Goal: Learn about a topic: Learn about a topic

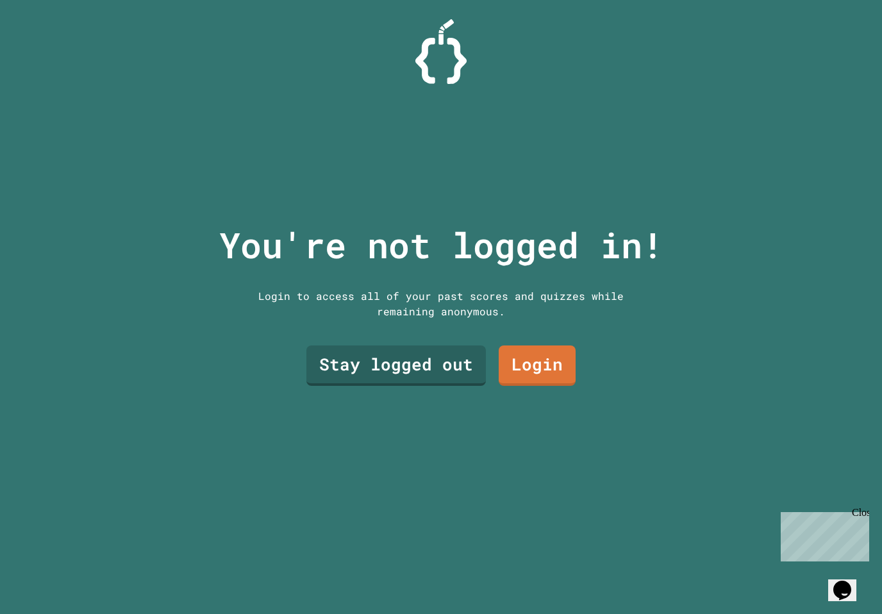
click at [439, 373] on link "Stay logged out" at bounding box center [395, 365] width 179 height 40
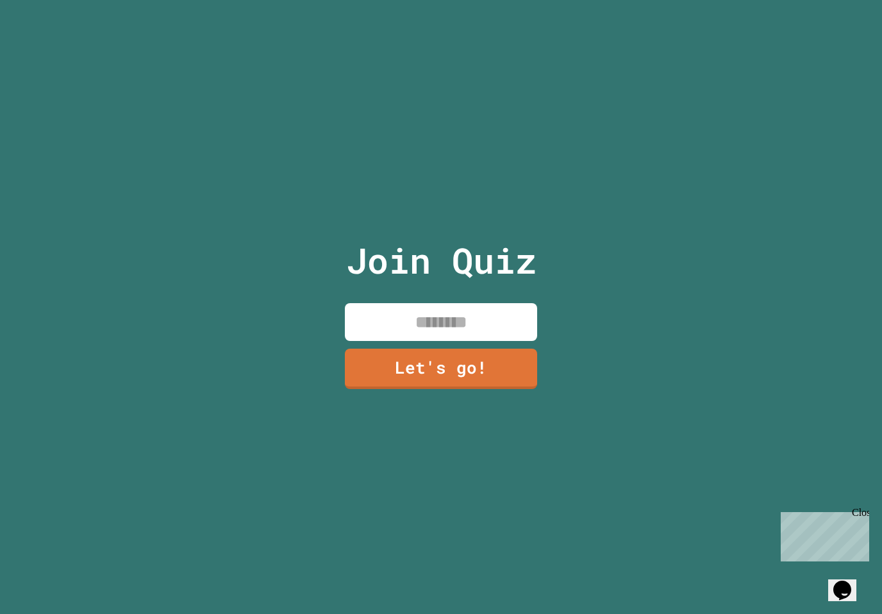
click at [483, 341] on input at bounding box center [441, 322] width 192 height 38
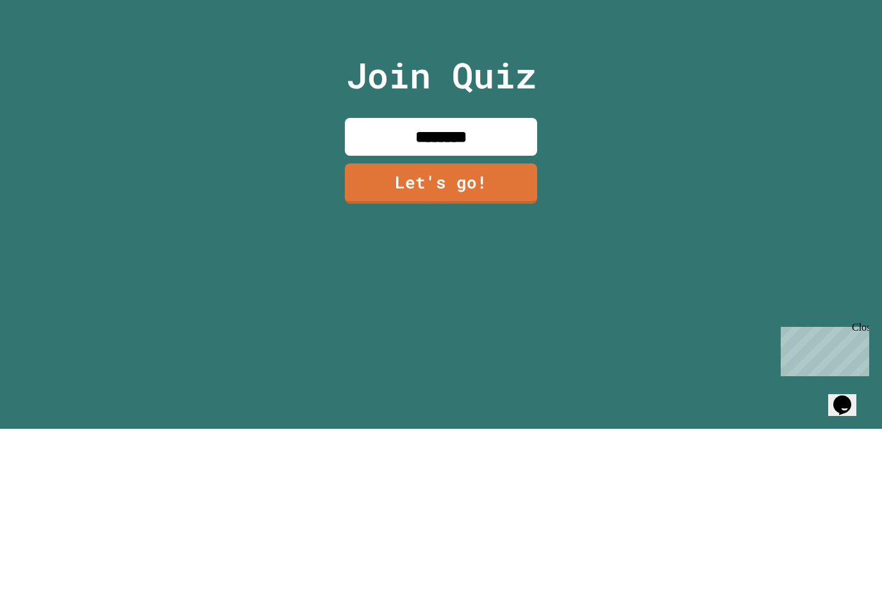
type input "********"
click at [477, 349] on link "Let's go!" at bounding box center [441, 369] width 192 height 40
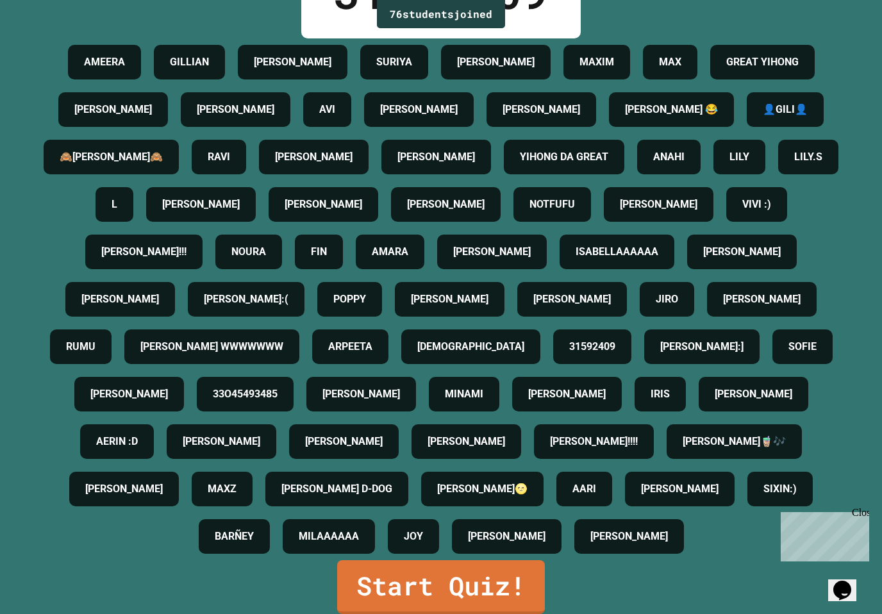
scroll to position [262, 0]
click at [496, 583] on link "Start Quiz!" at bounding box center [441, 587] width 208 height 54
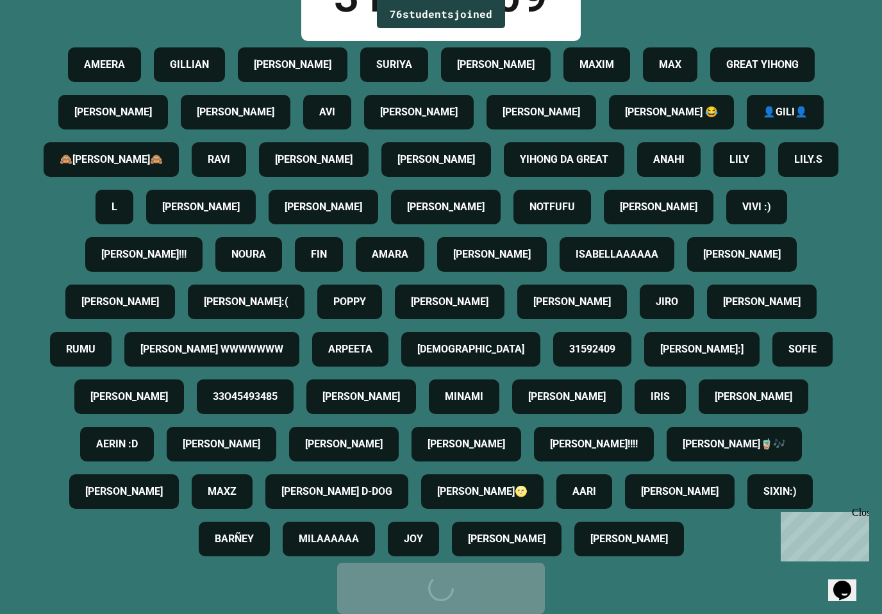
scroll to position [0, 0]
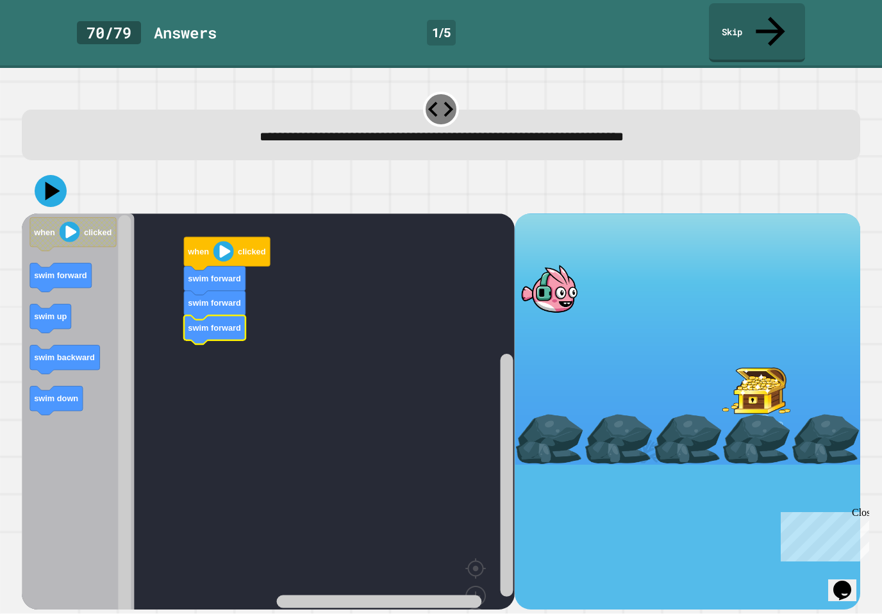
click at [45, 175] on icon at bounding box center [51, 191] width 32 height 32
click at [54, 175] on icon at bounding box center [51, 191] width 32 height 32
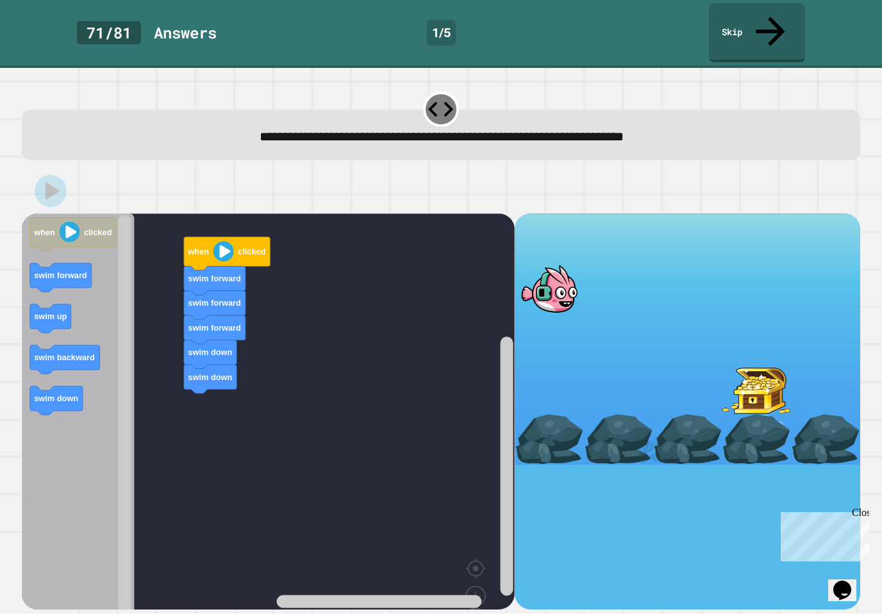
click at [216, 402] on rect "Blockly Workspace" at bounding box center [268, 435] width 493 height 444
click at [213, 237] on icon "Blockly Workspace" at bounding box center [227, 253] width 86 height 33
click at [84, 218] on icon "Blockly Workspace" at bounding box center [73, 234] width 86 height 33
click at [43, 175] on icon at bounding box center [51, 191] width 32 height 32
click at [222, 241] on image "Blockly Workspace" at bounding box center [223, 251] width 21 height 21
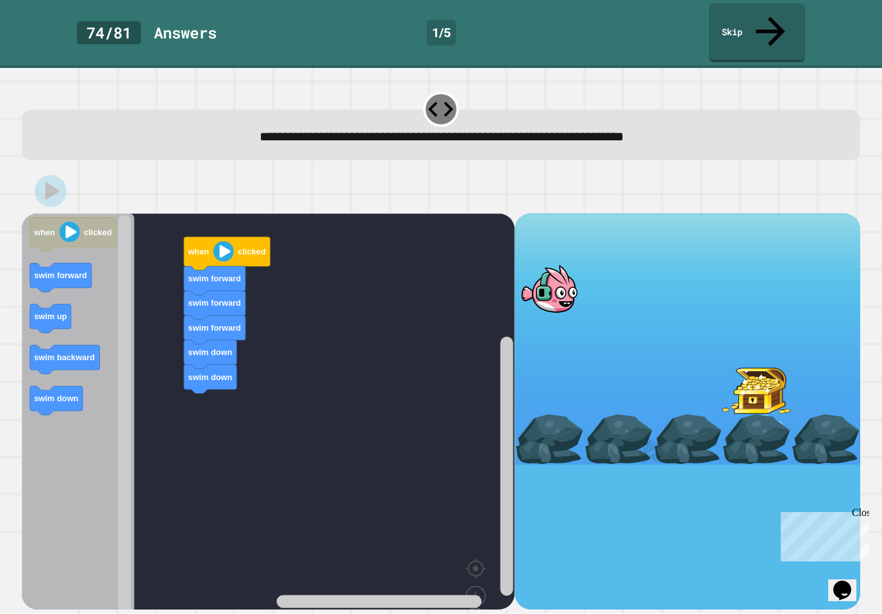
click at [56, 218] on icon "Blockly Workspace" at bounding box center [73, 234] width 86 height 33
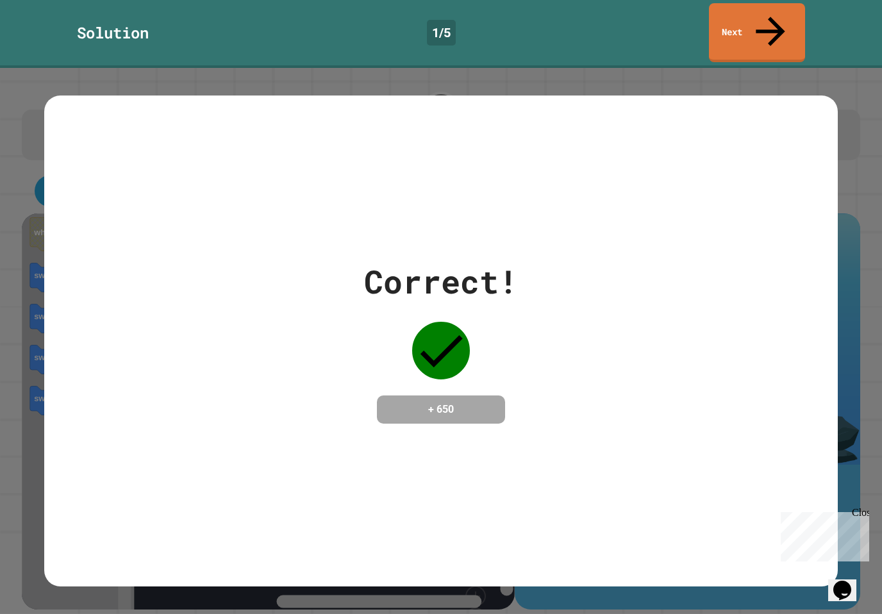
click at [788, 8] on link "Next" at bounding box center [757, 32] width 96 height 59
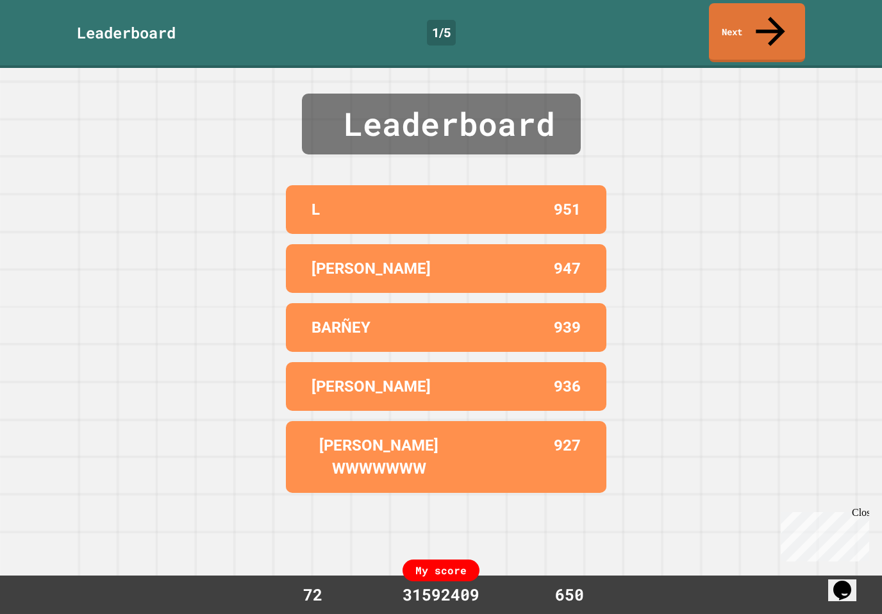
click at [772, 10] on link "Next" at bounding box center [757, 32] width 96 height 59
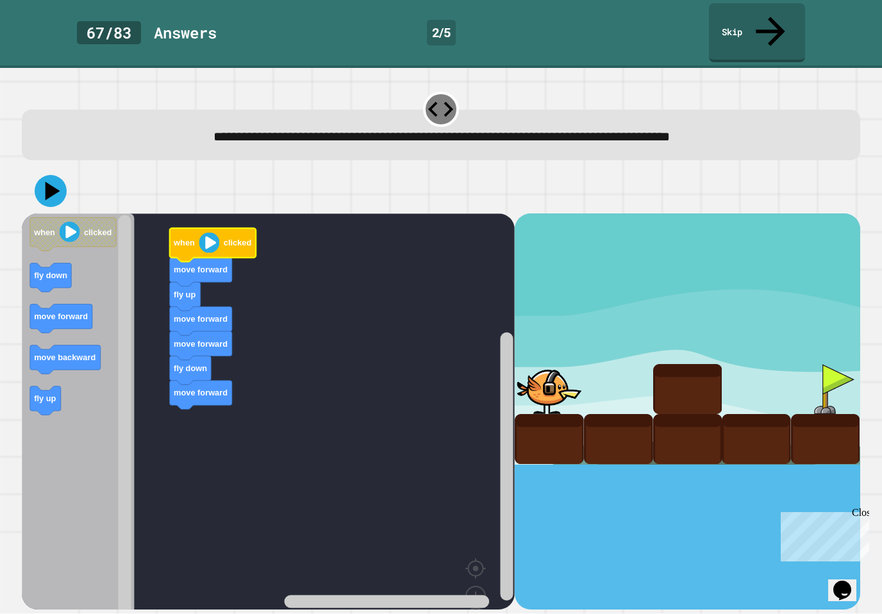
click at [193, 228] on icon "Blockly Workspace" at bounding box center [213, 244] width 86 height 33
click at [52, 175] on icon at bounding box center [51, 191] width 32 height 32
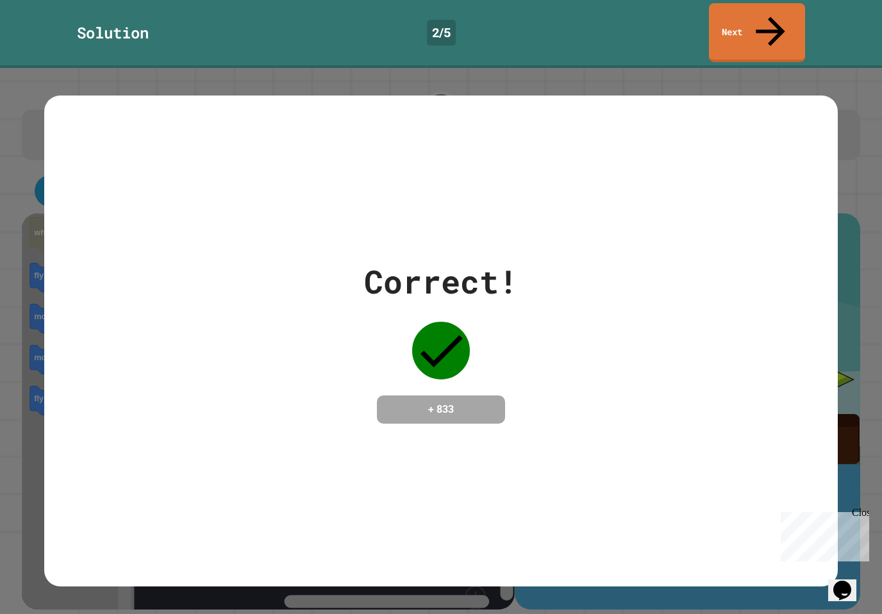
click at [786, 10] on link "Next" at bounding box center [757, 32] width 96 height 59
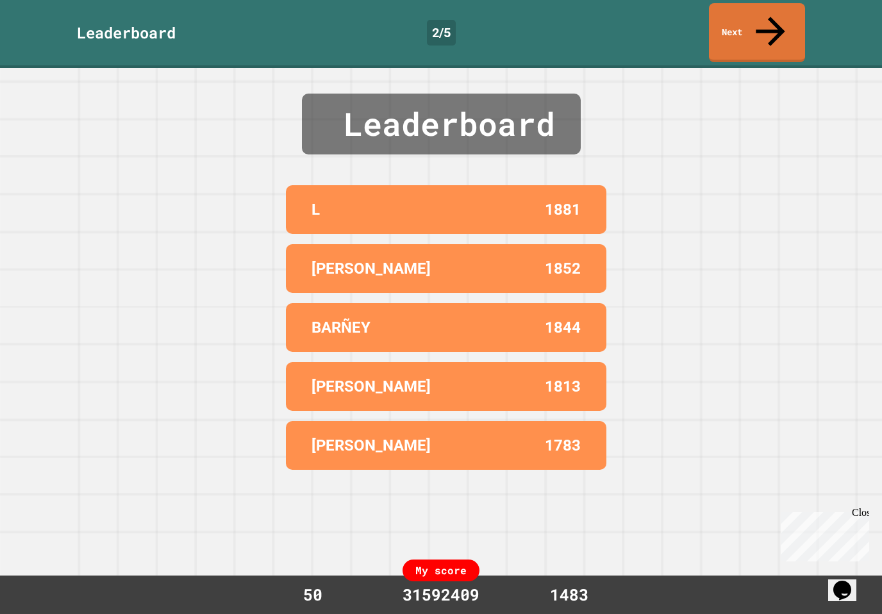
click at [733, 11] on link "Next" at bounding box center [757, 32] width 96 height 59
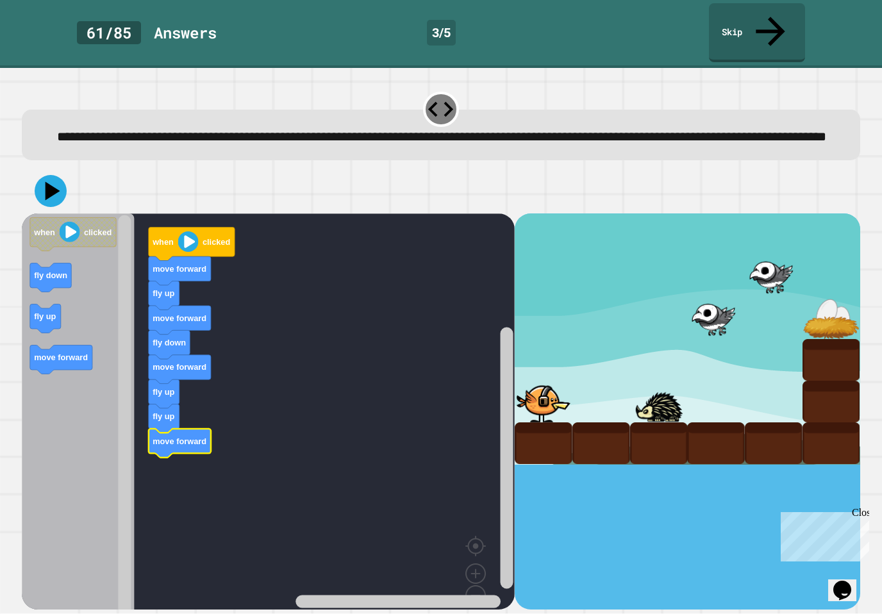
click at [53, 175] on icon at bounding box center [51, 191] width 32 height 32
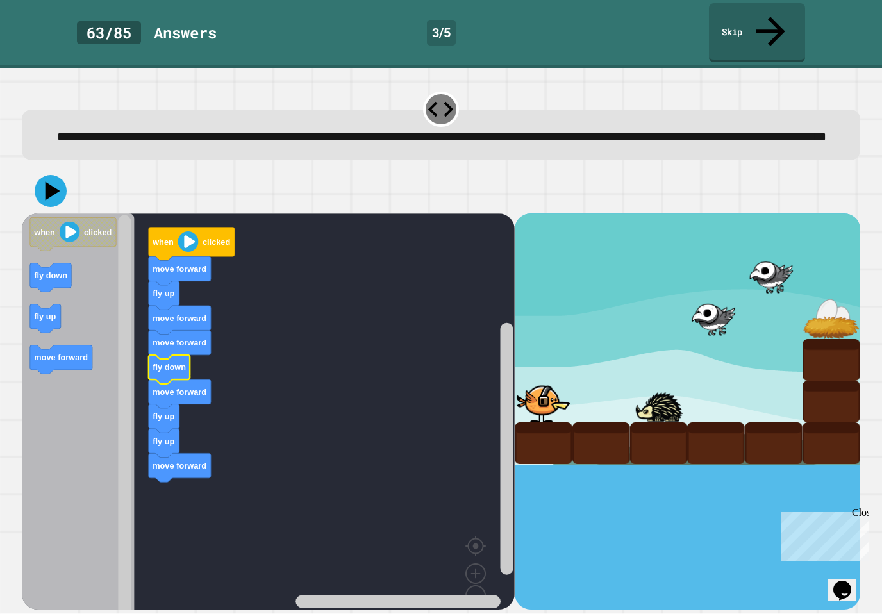
click at [47, 175] on icon at bounding box center [51, 191] width 32 height 32
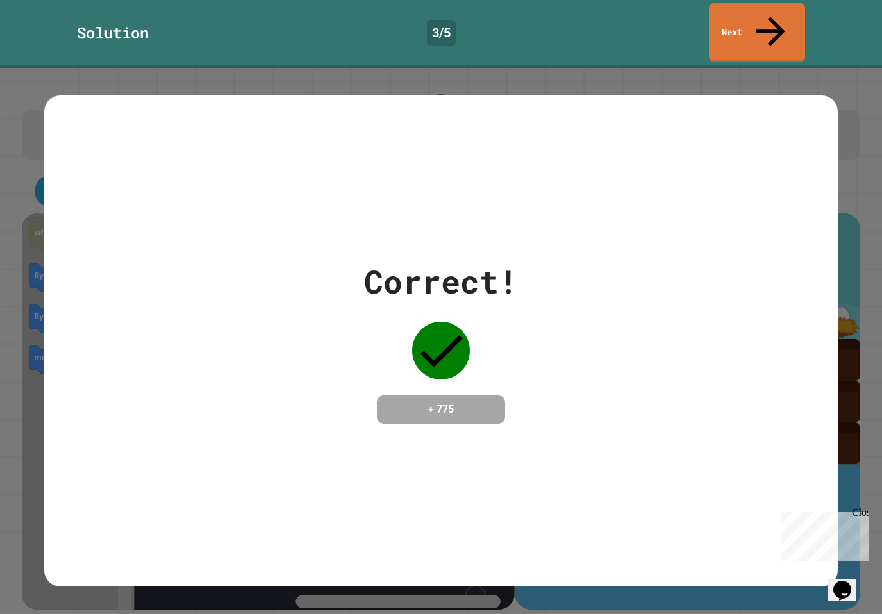
click at [783, 8] on link "Next" at bounding box center [757, 32] width 96 height 59
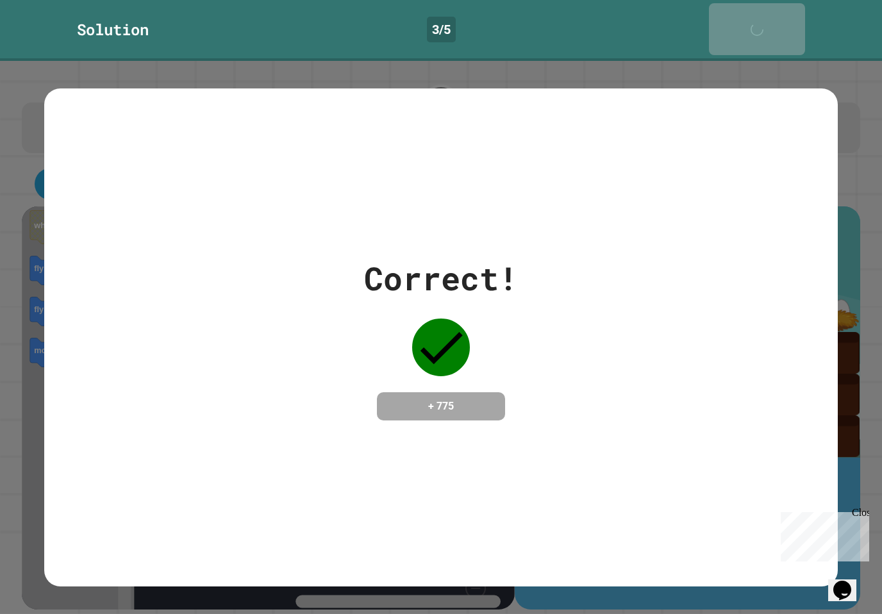
click at [766, 10] on link "Next" at bounding box center [757, 29] width 96 height 52
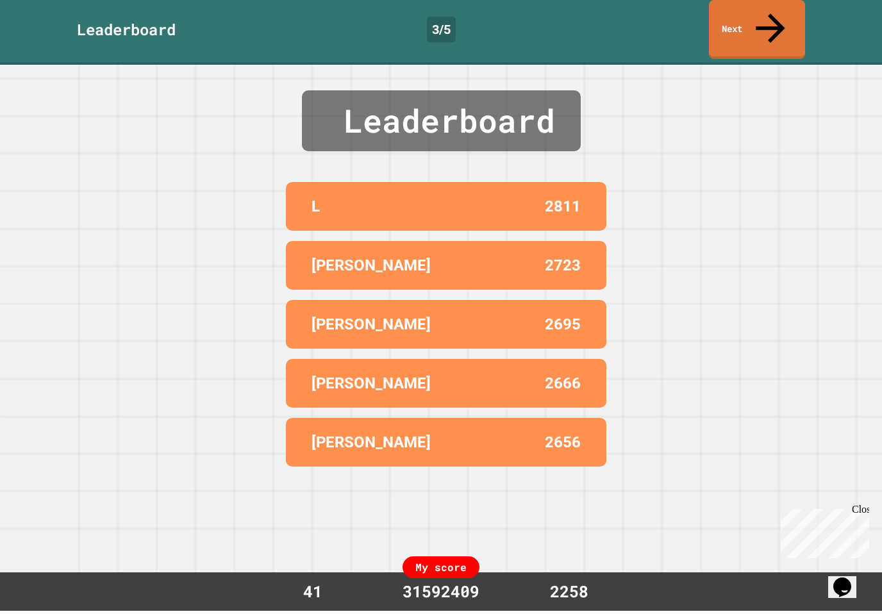
click at [783, 13] on link "Next" at bounding box center [757, 32] width 96 height 59
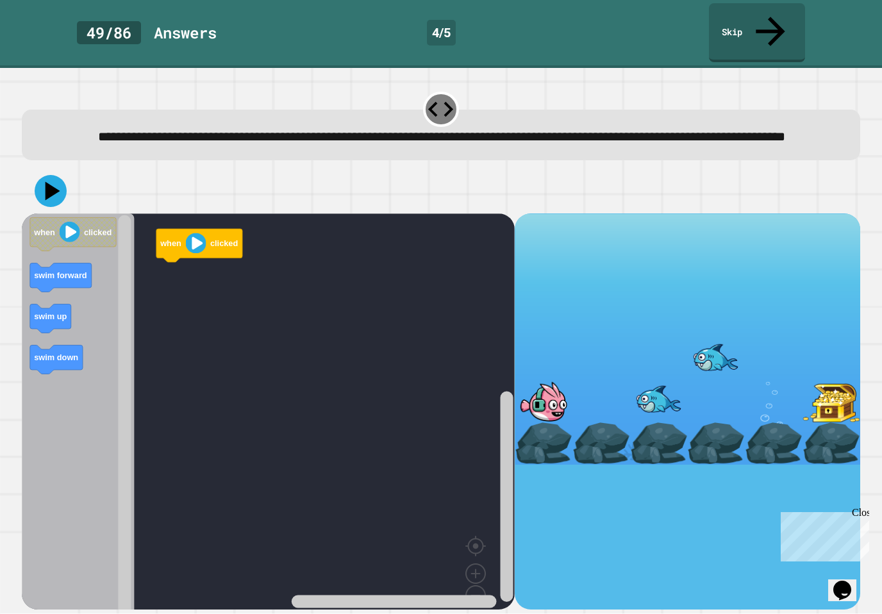
scroll to position [6, 0]
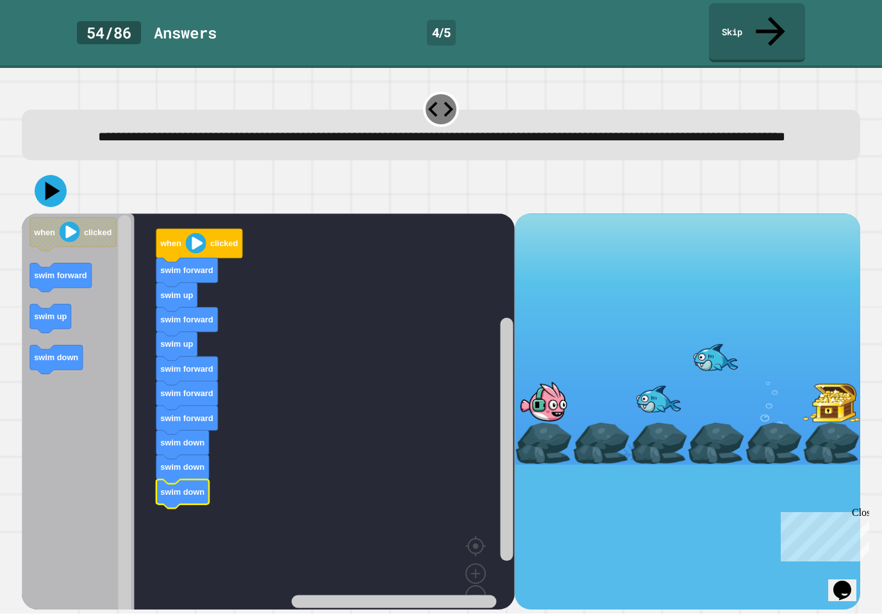
click at [53, 188] on icon at bounding box center [51, 191] width 32 height 32
click at [51, 183] on icon at bounding box center [53, 191] width 15 height 19
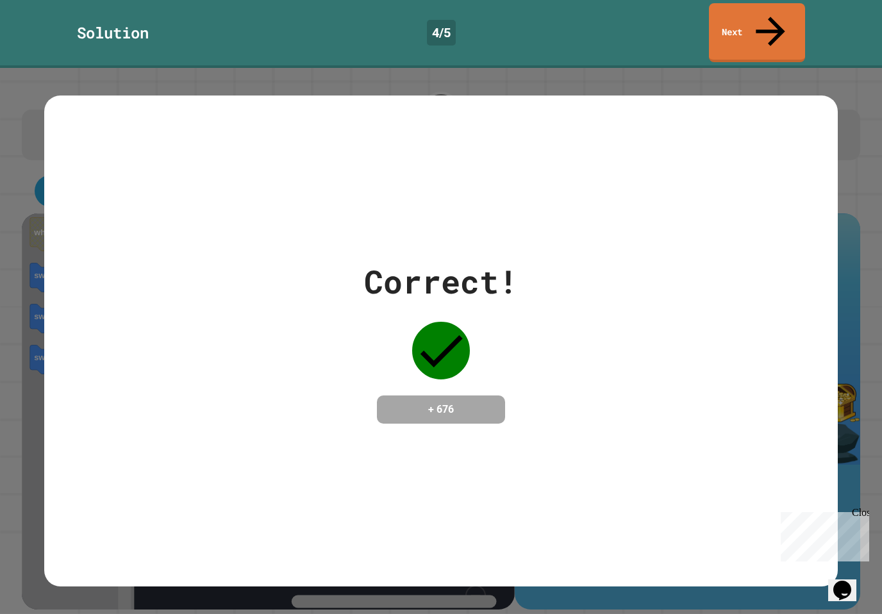
click at [769, 24] on link "Next" at bounding box center [757, 32] width 96 height 59
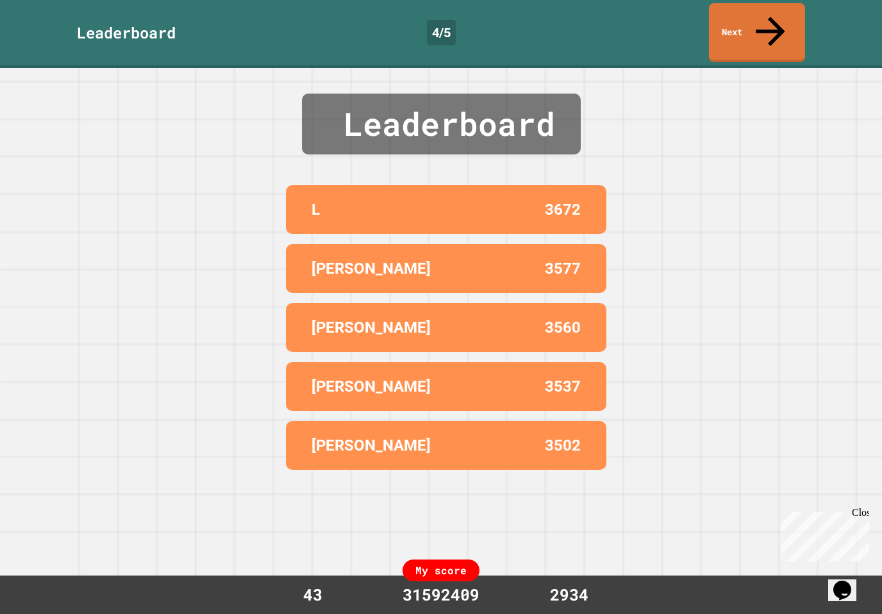
click at [782, 12] on link "Next" at bounding box center [757, 32] width 96 height 59
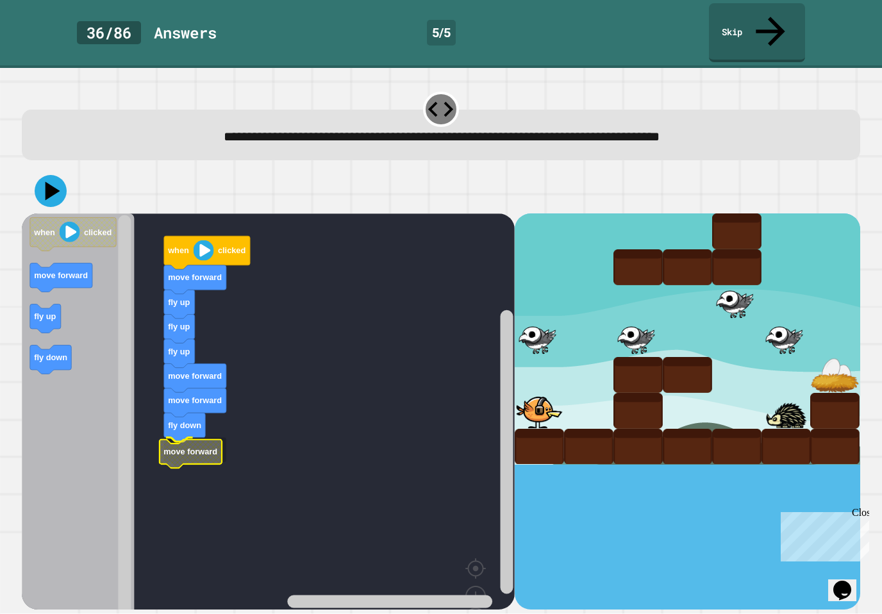
click at [199, 440] on icon "Blockly Workspace" at bounding box center [191, 454] width 62 height 29
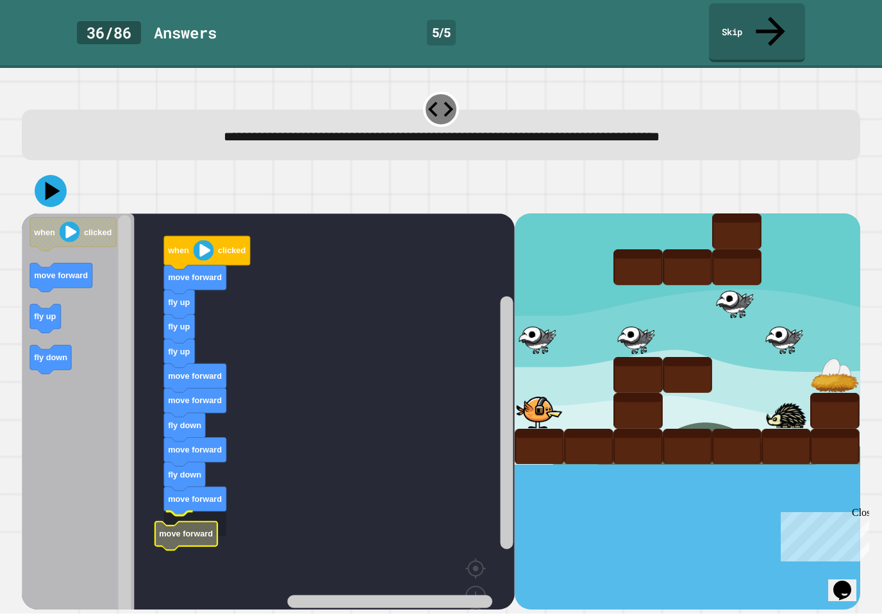
click at [213, 529] on text "move forward" at bounding box center [187, 534] width 54 height 10
click at [51, 175] on icon at bounding box center [51, 191] width 32 height 32
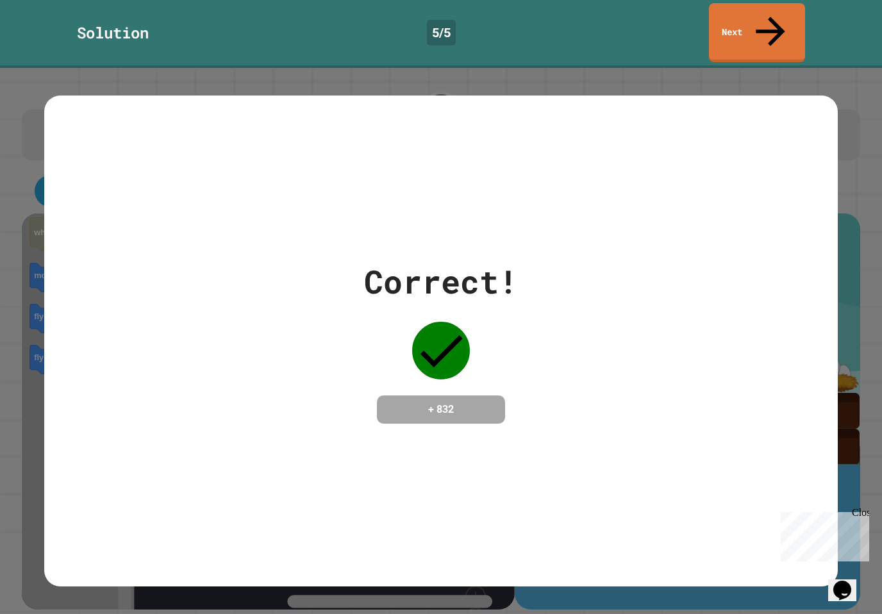
click at [788, 13] on link "Next" at bounding box center [757, 32] width 96 height 59
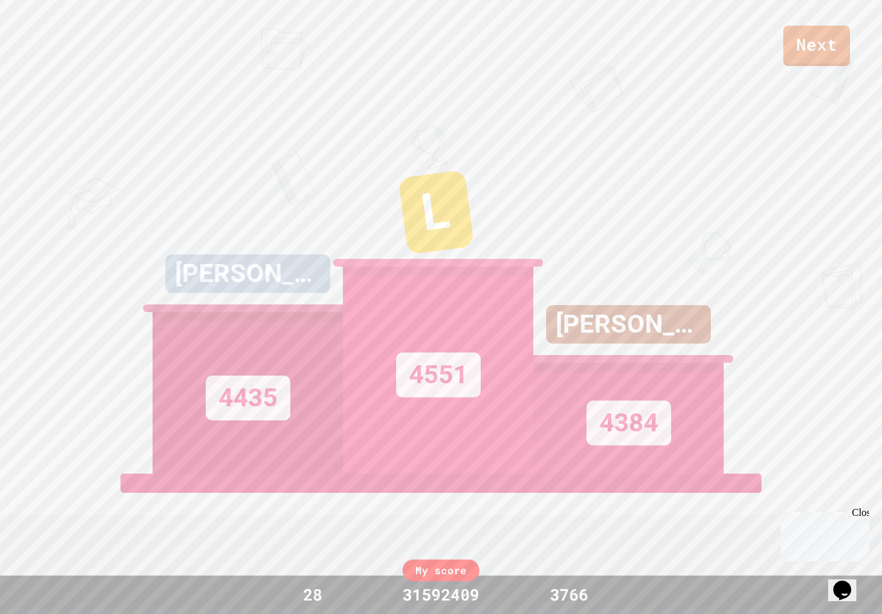
click at [825, 46] on link "Next" at bounding box center [816, 46] width 67 height 40
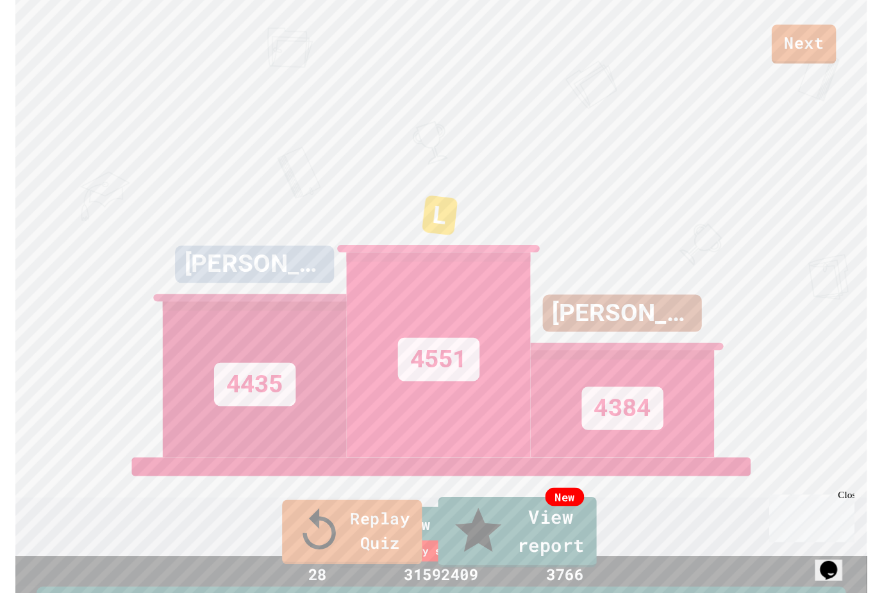
scroll to position [17, 0]
